Goal: Information Seeking & Learning: Find specific fact

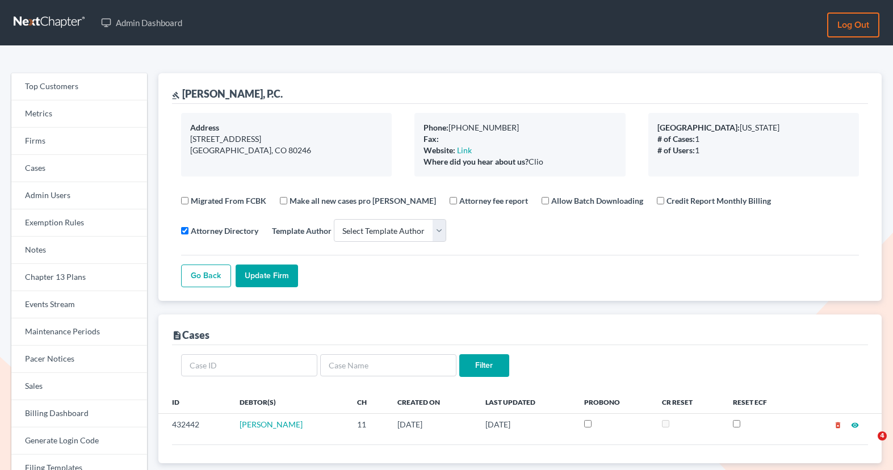
select select
click at [88, 144] on link "Firms" at bounding box center [79, 141] width 136 height 27
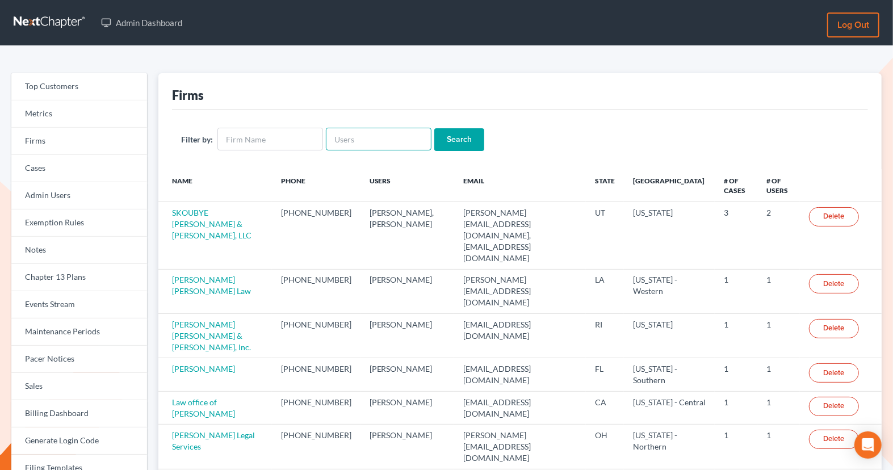
click at [377, 133] on input "text" at bounding box center [379, 139] width 106 height 23
paste input "PIERRE"
type input "[PERSON_NAME]"
click at [452, 143] on input "Search" at bounding box center [459, 139] width 50 height 23
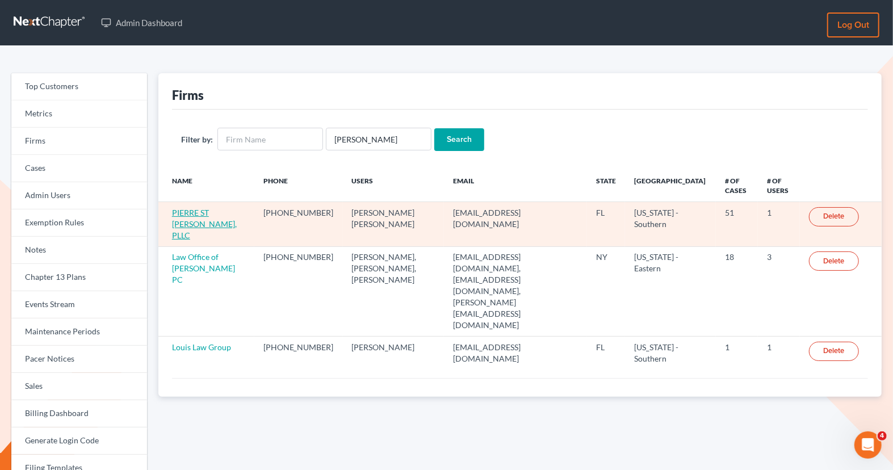
click at [197, 210] on link "PIERRE ST [PERSON_NAME], PLLC" at bounding box center [204, 224] width 65 height 32
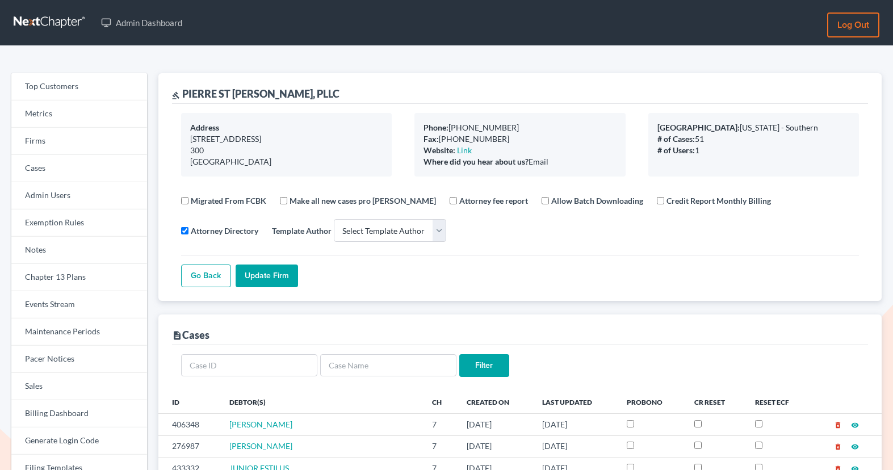
select select
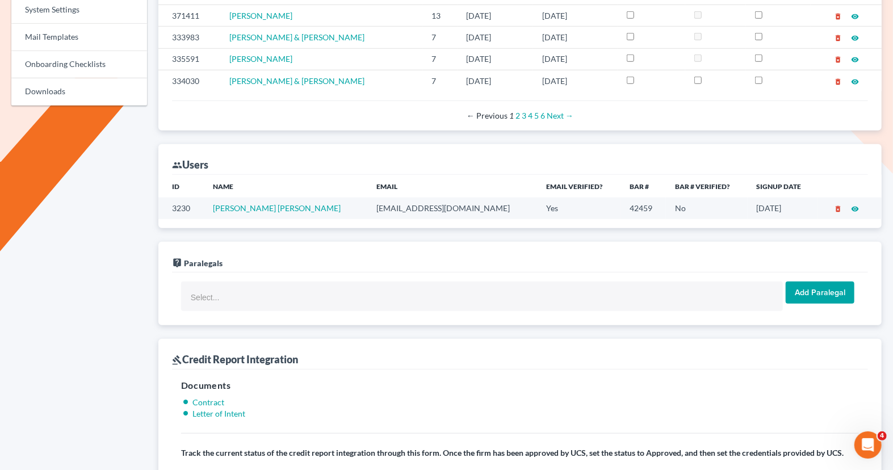
scroll to position [545, 0]
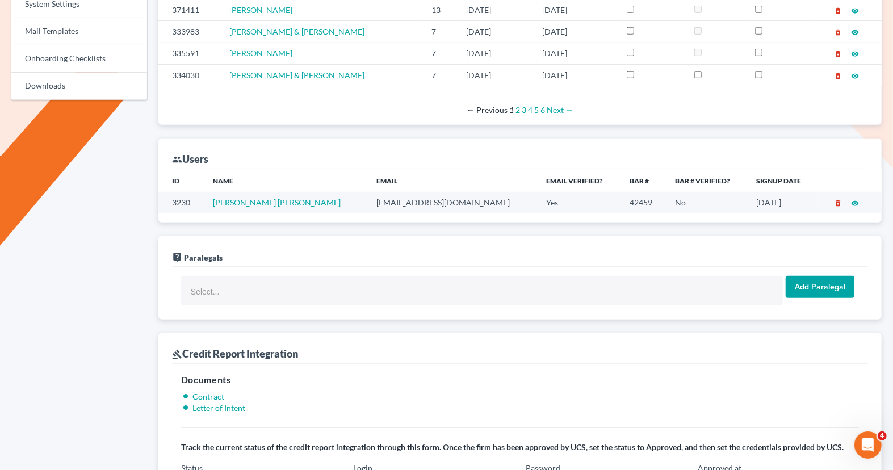
click at [399, 192] on td "[EMAIL_ADDRESS][DOMAIN_NAME]" at bounding box center [452, 202] width 170 height 21
click at [398, 196] on td "[EMAIL_ADDRESS][DOMAIN_NAME]" at bounding box center [452, 202] width 170 height 21
drag, startPoint x: 397, startPoint y: 195, endPoint x: 292, endPoint y: 190, distance: 104.6
click at [292, 192] on tr "3230 Pierre St Jean psj2050@msn.com Yes 42459 No 11/03/2017 delete_forever visi…" at bounding box center [519, 202] width 723 height 21
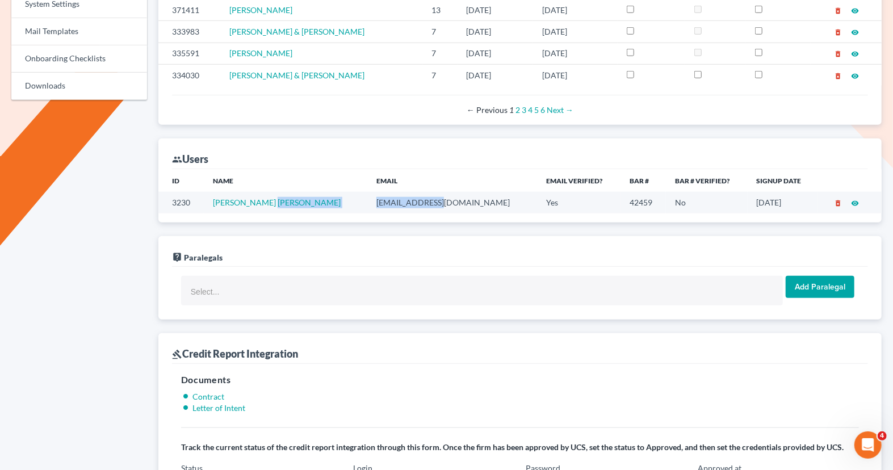
copy tr "[EMAIL_ADDRESS][DOMAIN_NAME]"
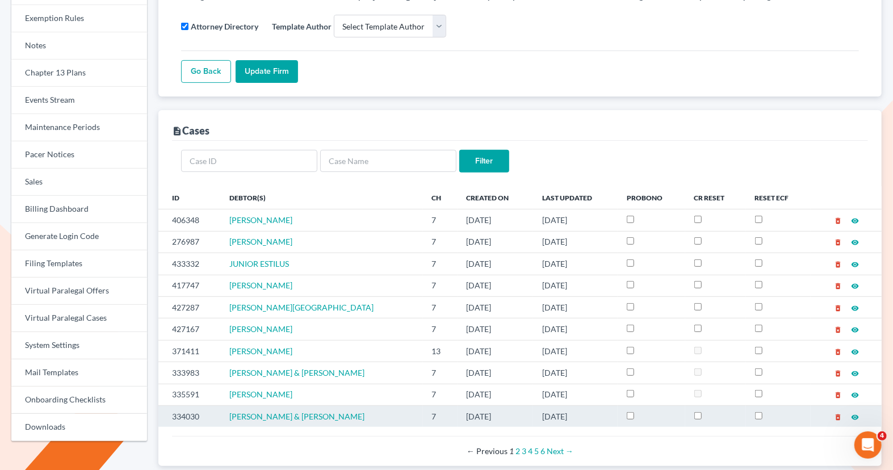
scroll to position [0, 0]
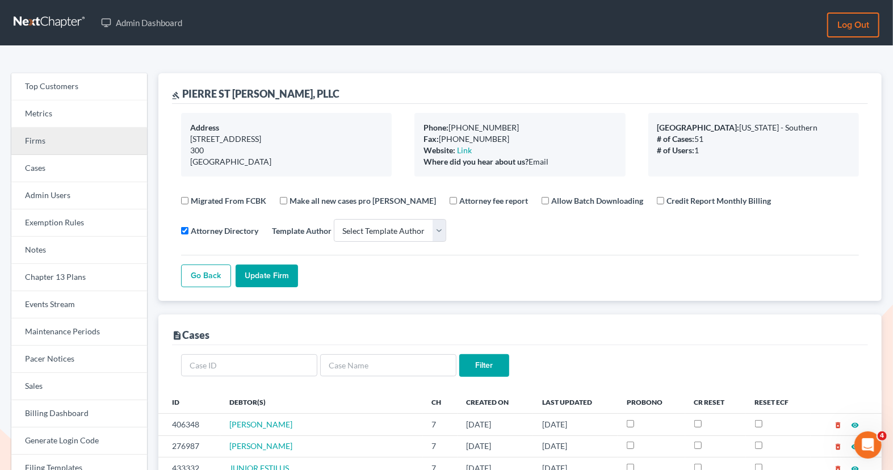
click at [60, 146] on link "Firms" at bounding box center [79, 141] width 136 height 27
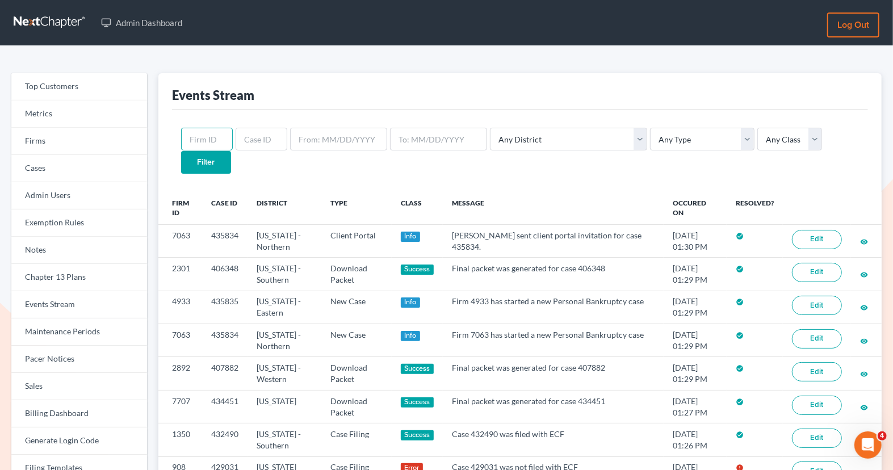
click at [216, 134] on input "text" at bounding box center [207, 139] width 52 height 23
paste input "2301"
type input "2301"
click at [231, 151] on input "Filter" at bounding box center [206, 162] width 50 height 23
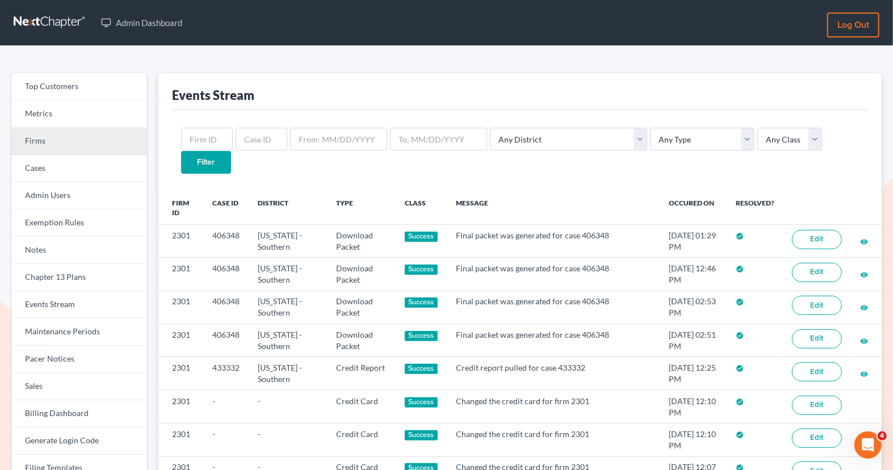
click at [49, 138] on link "Firms" at bounding box center [79, 141] width 136 height 27
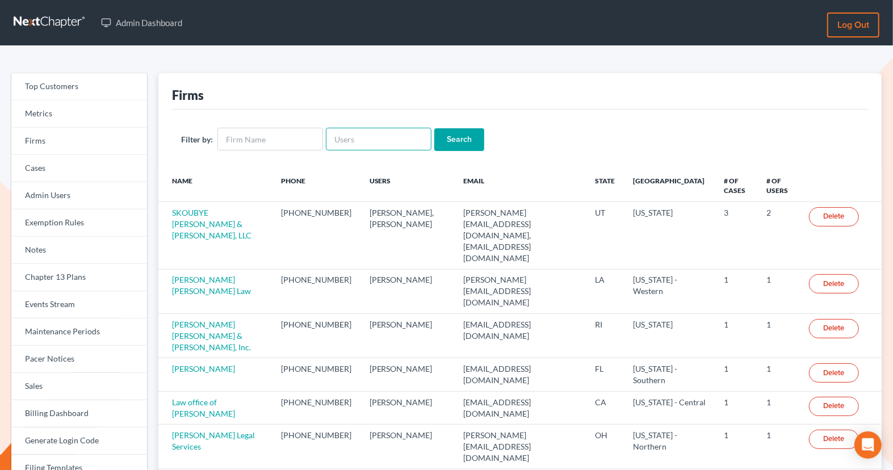
click at [351, 132] on input "text" at bounding box center [379, 139] width 106 height 23
paste input "sheridanwyolaw@gmail.com"
type input "sheridanwyolaw@gmail.com"
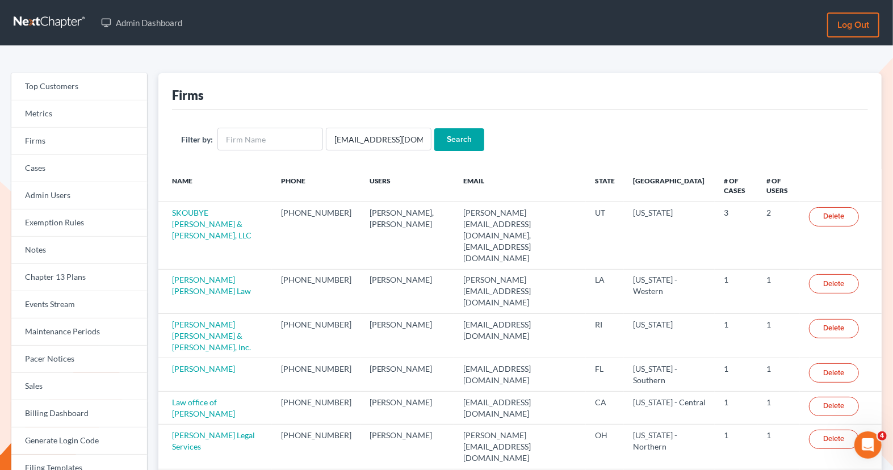
click at [445, 134] on input "Search" at bounding box center [459, 139] width 50 height 23
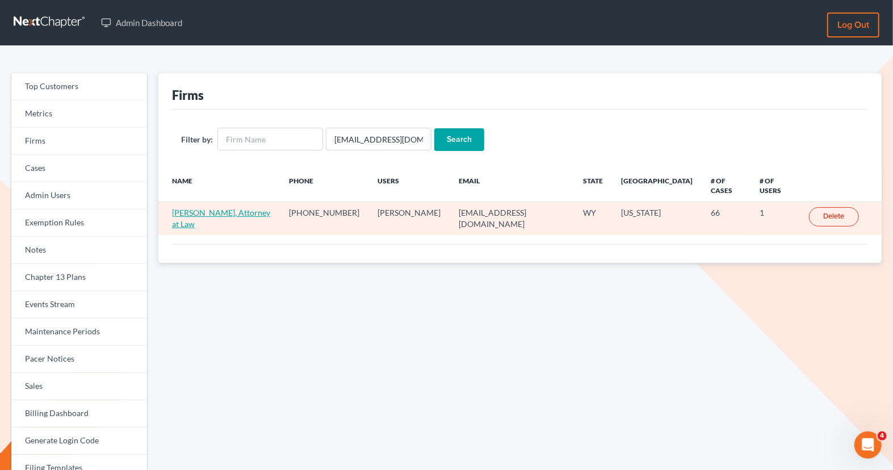
click at [207, 208] on link "[PERSON_NAME], Attorney at Law" at bounding box center [221, 218] width 98 height 21
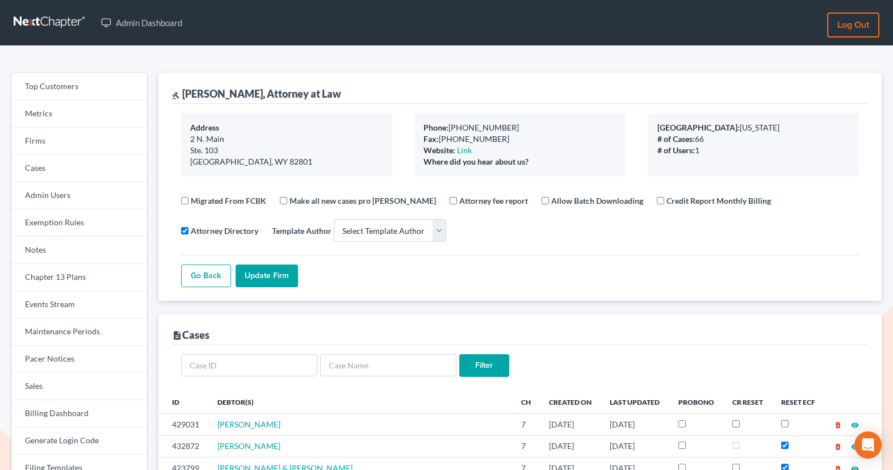
select select
click at [60, 146] on link "Firms" at bounding box center [79, 141] width 136 height 27
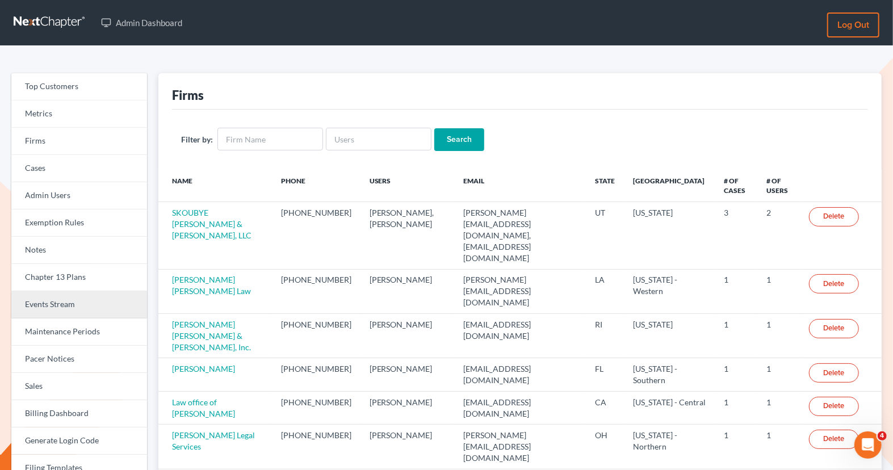
click at [65, 309] on link "Events Stream" at bounding box center [79, 304] width 136 height 27
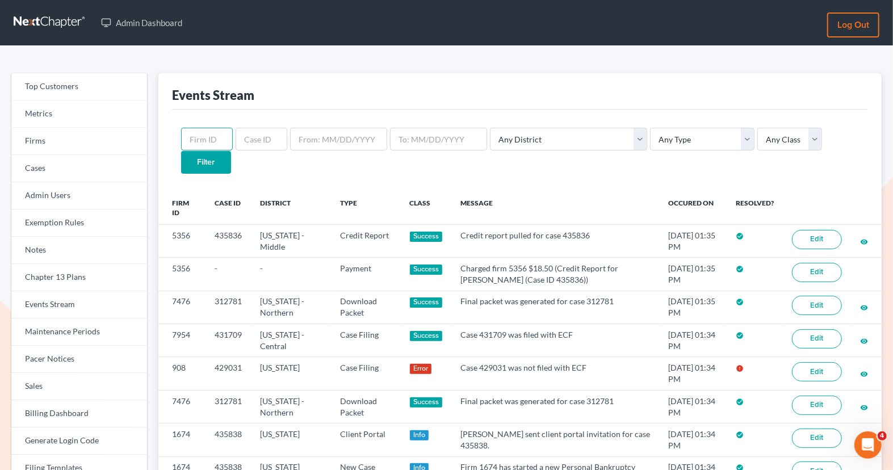
click at [213, 133] on input "text" at bounding box center [207, 139] width 52 height 23
paste input "908"
type input "908"
click at [231, 151] on input "Filter" at bounding box center [206, 162] width 50 height 23
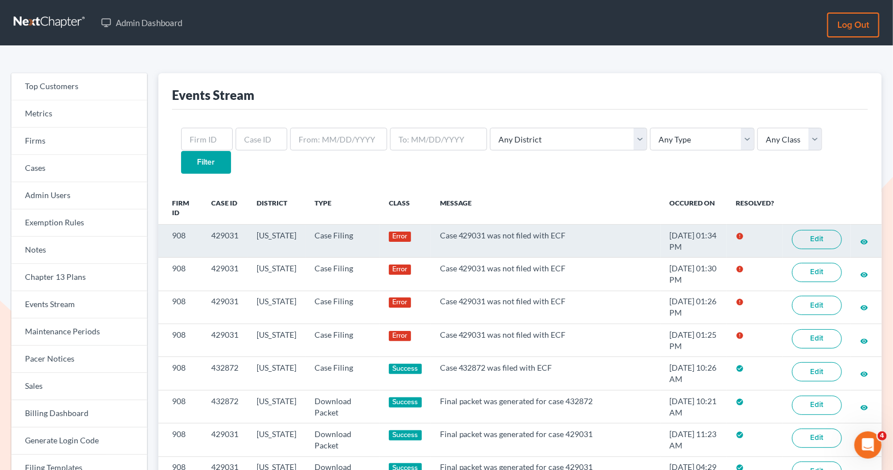
click at [805, 230] on link "Edit" at bounding box center [817, 239] width 50 height 19
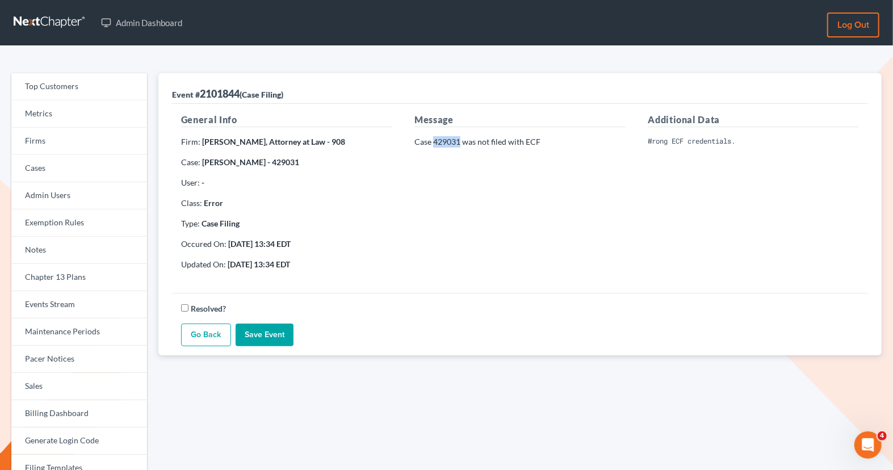
drag, startPoint x: 460, startPoint y: 142, endPoint x: 435, endPoint y: 142, distance: 24.4
click at [435, 142] on p "Case 429031 was not filed with ECF" at bounding box center [519, 141] width 211 height 11
copy p "429031"
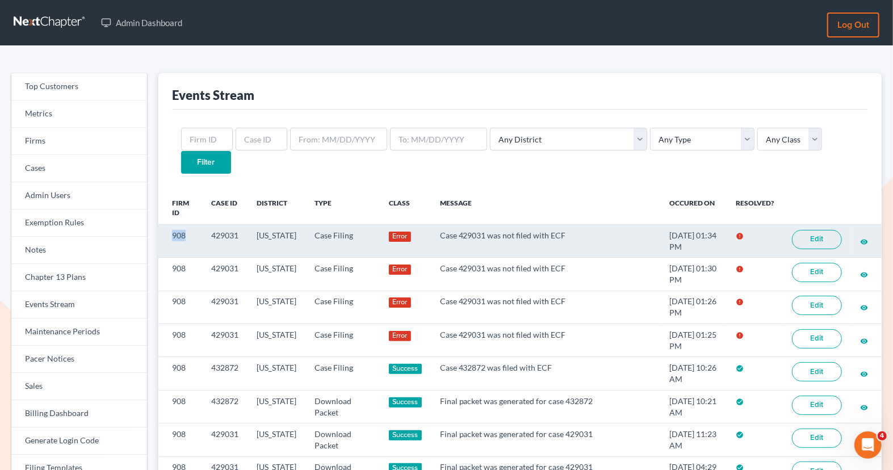
drag, startPoint x: 187, startPoint y: 214, endPoint x: 170, endPoint y: 213, distance: 17.1
click at [170, 224] on td "908" at bounding box center [180, 240] width 44 height 33
copy td "908"
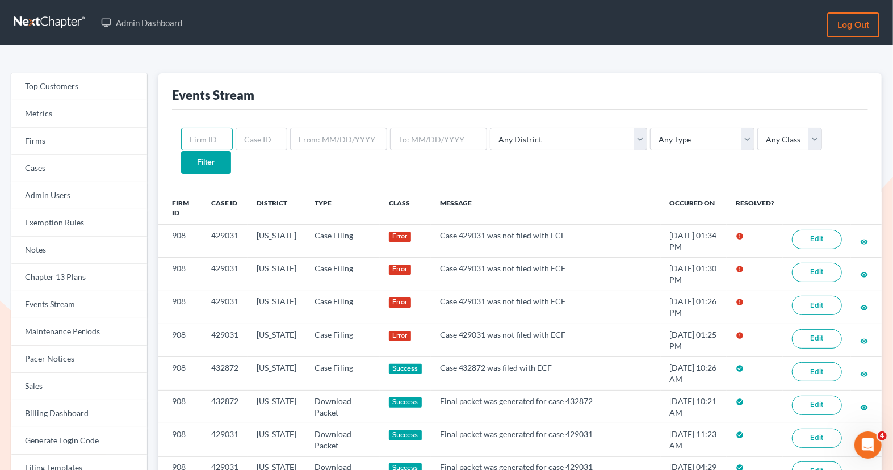
click at [192, 136] on input "text" at bounding box center [207, 139] width 52 height 23
paste input "908"
type input "908"
click at [231, 151] on input "Filter" at bounding box center [206, 162] width 50 height 23
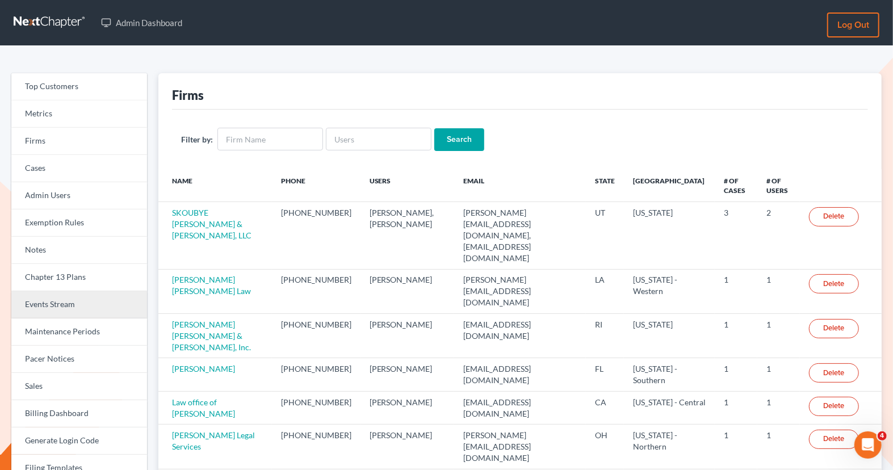
click at [73, 307] on link "Events Stream" at bounding box center [79, 304] width 136 height 27
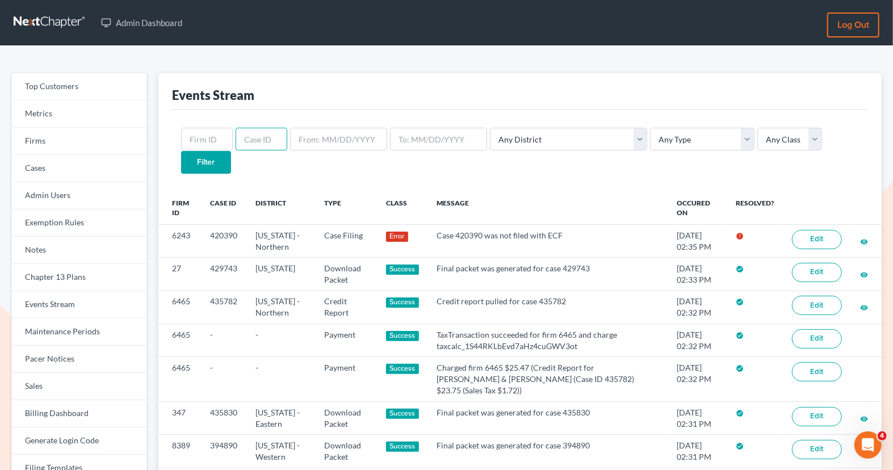
click at [252, 142] on input "text" at bounding box center [262, 139] width 52 height 23
paste input "420390"
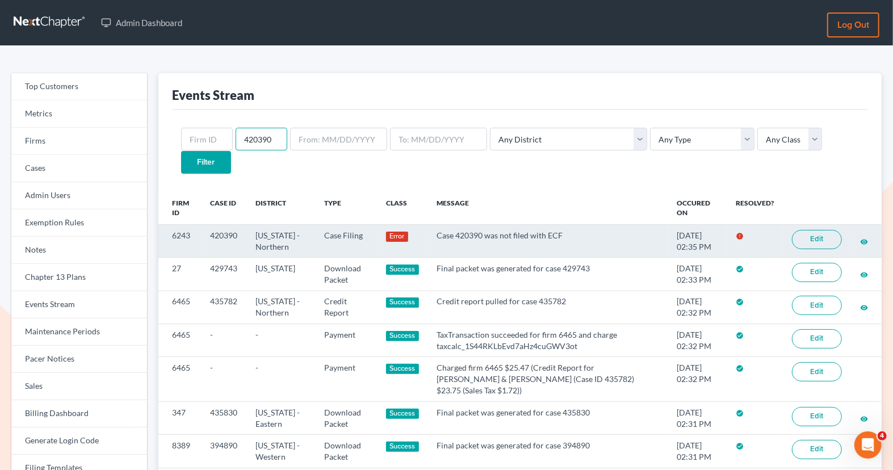
type input "420390"
click at [812, 230] on link "Edit" at bounding box center [817, 239] width 50 height 19
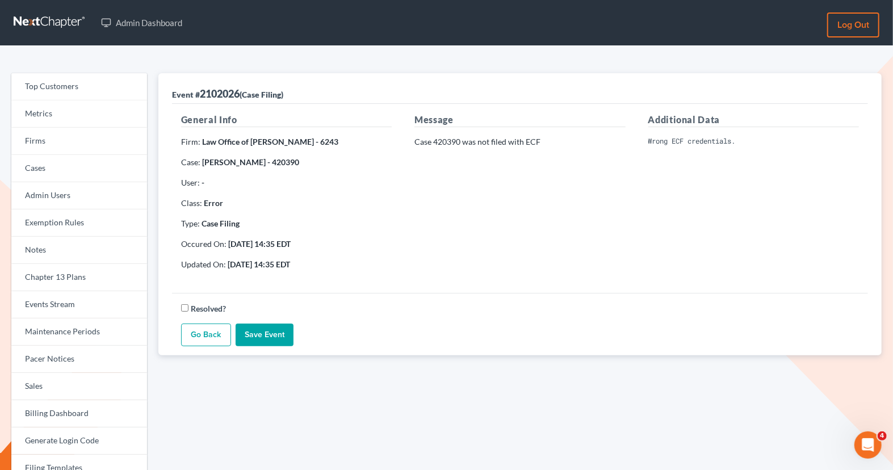
click at [203, 141] on strong "Law Office of [PERSON_NAME] - 6243" at bounding box center [270, 142] width 136 height 10
drag, startPoint x: 200, startPoint y: 142, endPoint x: 319, endPoint y: 141, distance: 118.6
click at [319, 141] on strong "Law Office of [PERSON_NAME] - 6243" at bounding box center [270, 142] width 136 height 10
copy strong "Law Office of [PERSON_NAME]"
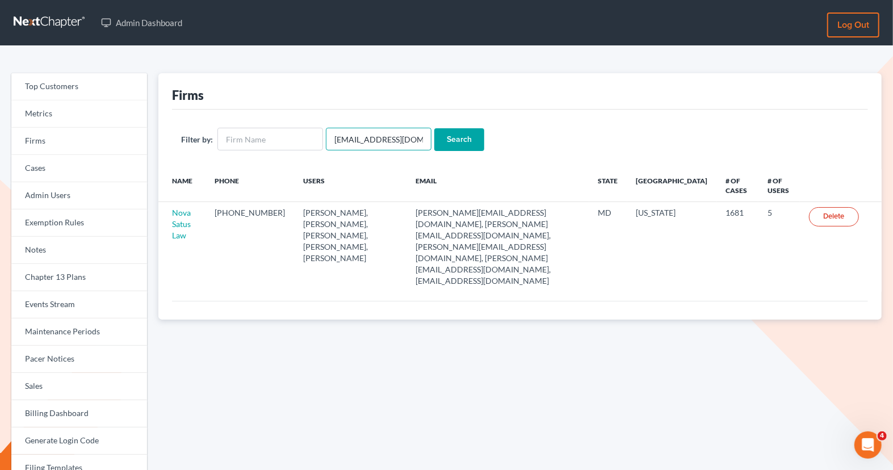
drag, startPoint x: 409, startPoint y: 140, endPoint x: 322, endPoint y: 138, distance: 86.9
click at [326, 138] on input "emabuena@gmail.com" at bounding box center [379, 139] width 106 height 23
paste input "Law Office of [PERSON_NAME]"
type input "emabuena@gmail.com"
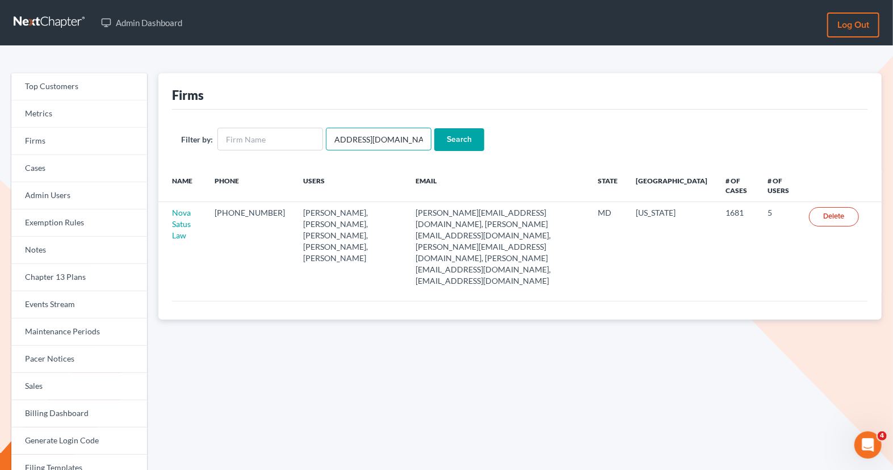
scroll to position [0, 0]
click at [289, 142] on input "text" at bounding box center [270, 139] width 106 height 23
paste input "Law Office of [PERSON_NAME]"
type input "Law Office of [PERSON_NAME]"
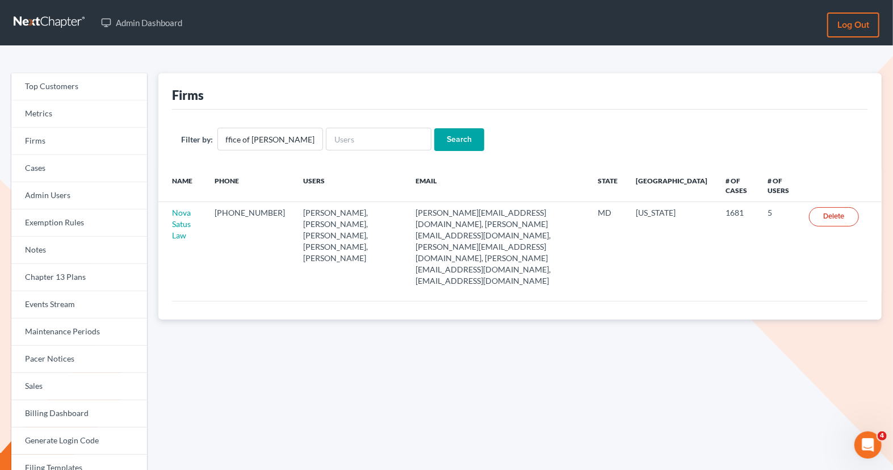
scroll to position [0, 0]
click at [451, 142] on input "Search" at bounding box center [459, 139] width 50 height 23
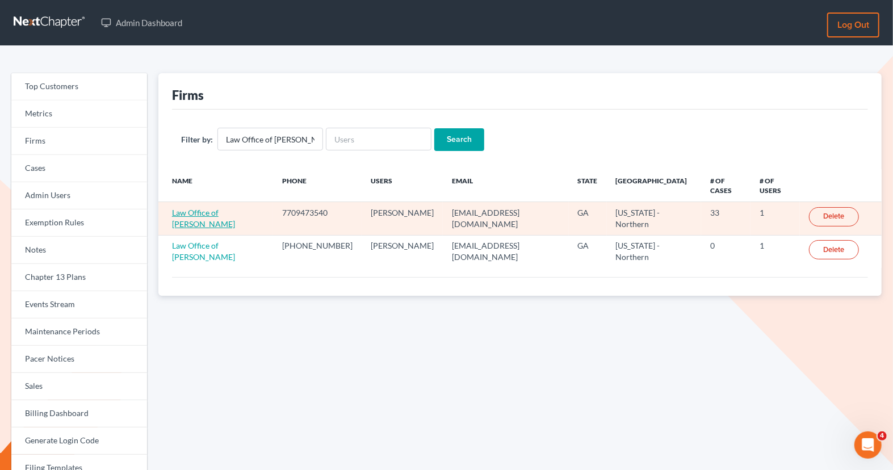
click at [222, 208] on link "Law Office of [PERSON_NAME]" at bounding box center [203, 218] width 63 height 21
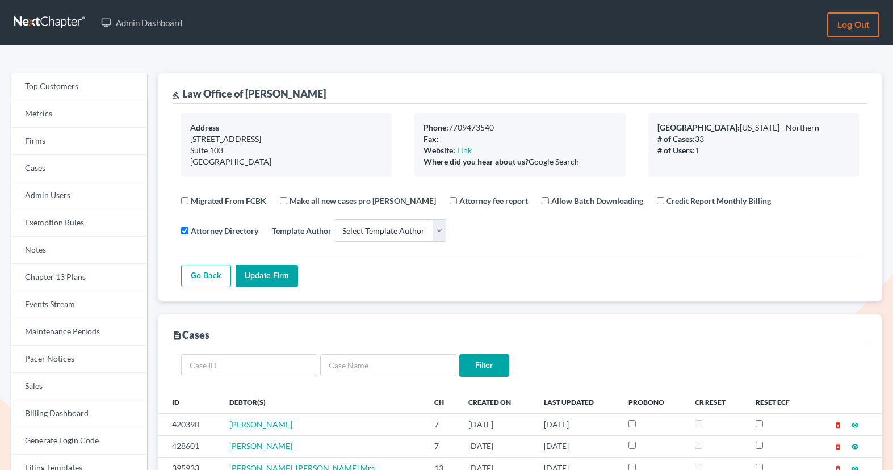
select select
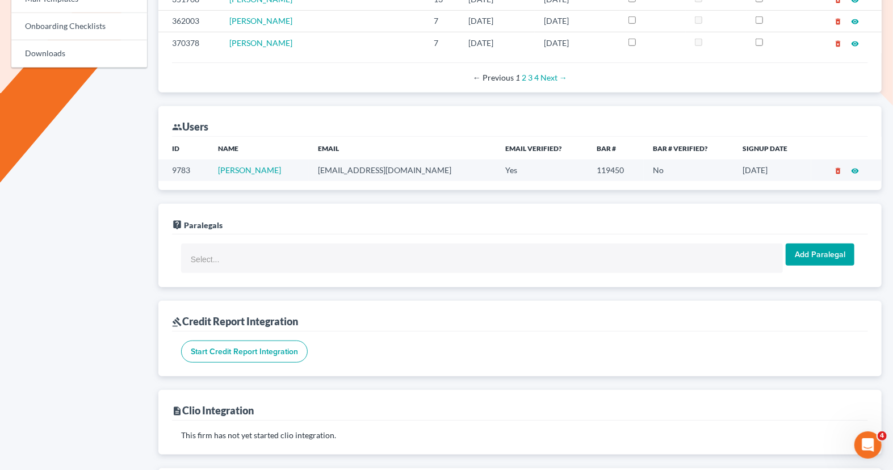
scroll to position [550, 0]
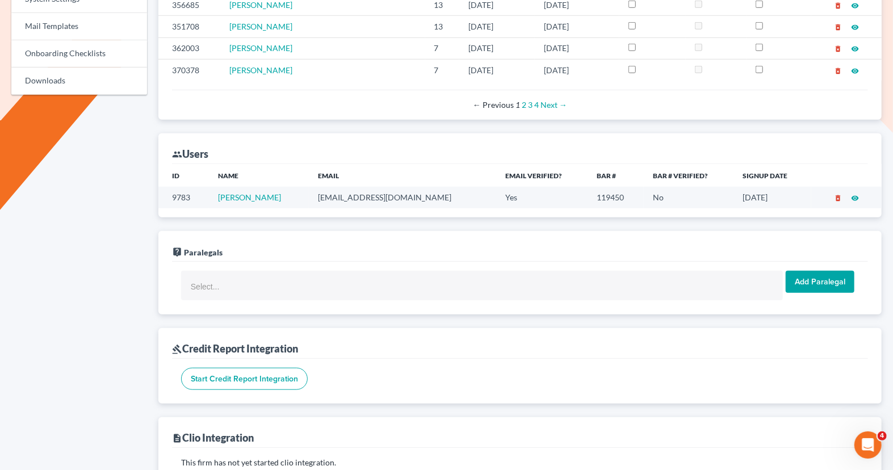
drag, startPoint x: 406, startPoint y: 186, endPoint x: 325, endPoint y: 187, distance: 81.2
click at [325, 187] on tr "9783 [PERSON_NAME] [EMAIL_ADDRESS][DOMAIN_NAME] Yes 119450 No [DATE] delete_for…" at bounding box center [519, 197] width 723 height 21
copy tr "[EMAIL_ADDRESS][DOMAIN_NAME]"
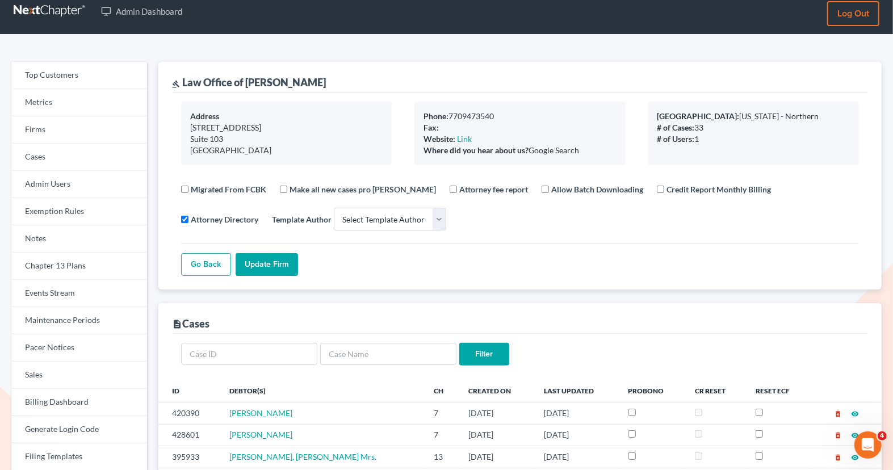
scroll to position [0, 0]
